Goal: Navigation & Orientation: Go to known website

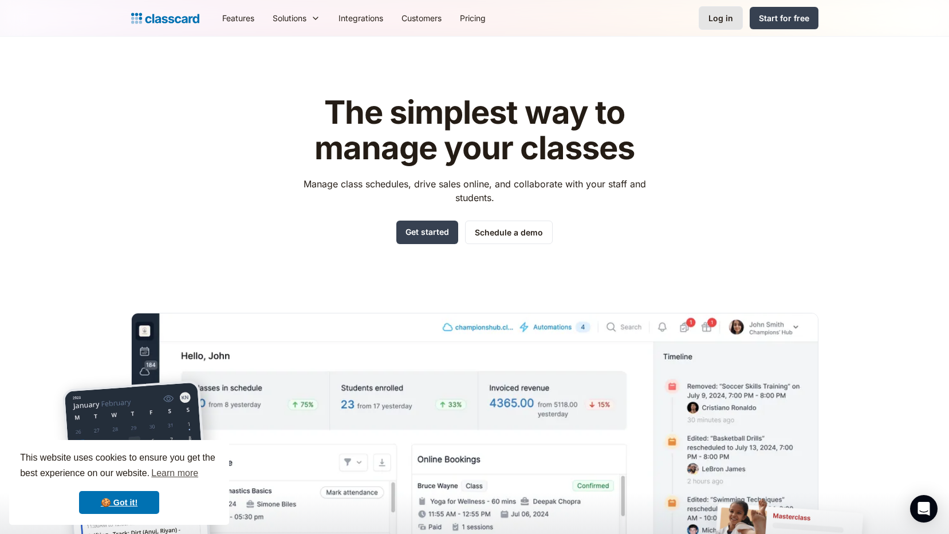
click at [702, 18] on link "Log in" at bounding box center [721, 17] width 44 height 23
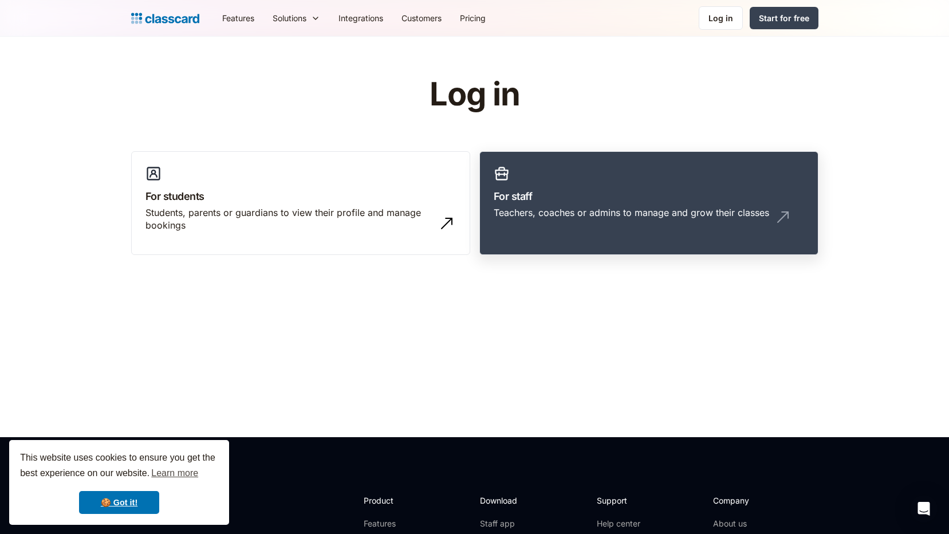
click at [688, 203] on h3 "For staff" at bounding box center [649, 195] width 310 height 15
